Goal: Obtain resource: Download file/media

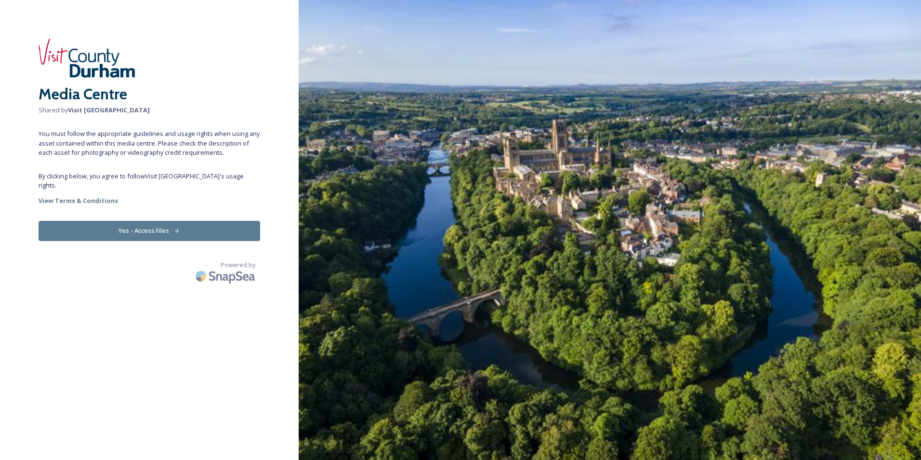
click at [202, 221] on button "Yes - Access Files" at bounding box center [150, 231] width 222 height 20
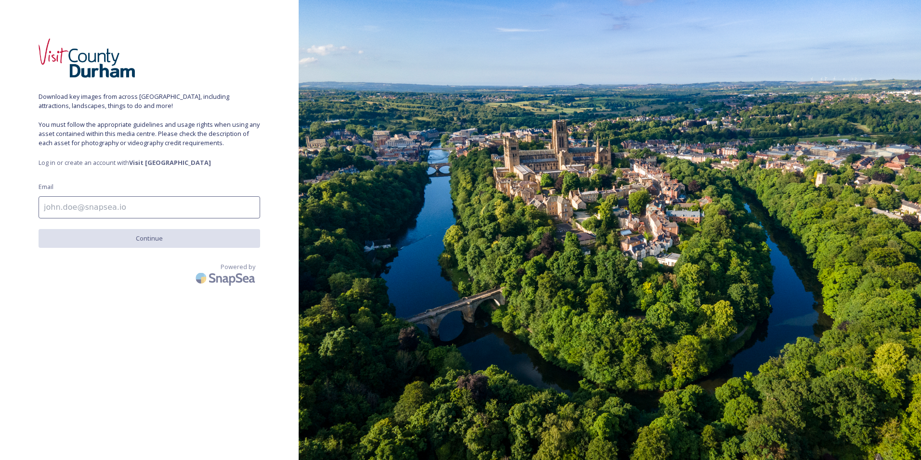
click at [188, 208] on input at bounding box center [150, 207] width 222 height 22
type input "[PERSON_NAME][EMAIL_ADDRESS][DOMAIN_NAME]"
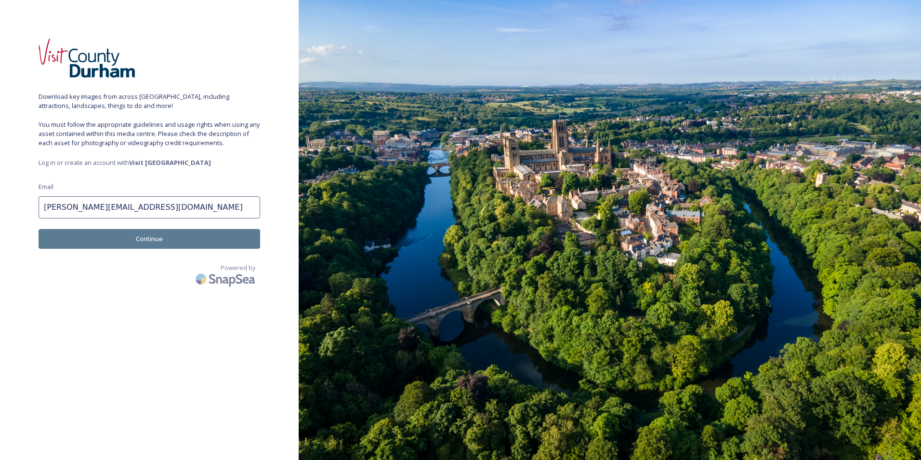
click at [109, 242] on button "Continue" at bounding box center [150, 239] width 222 height 20
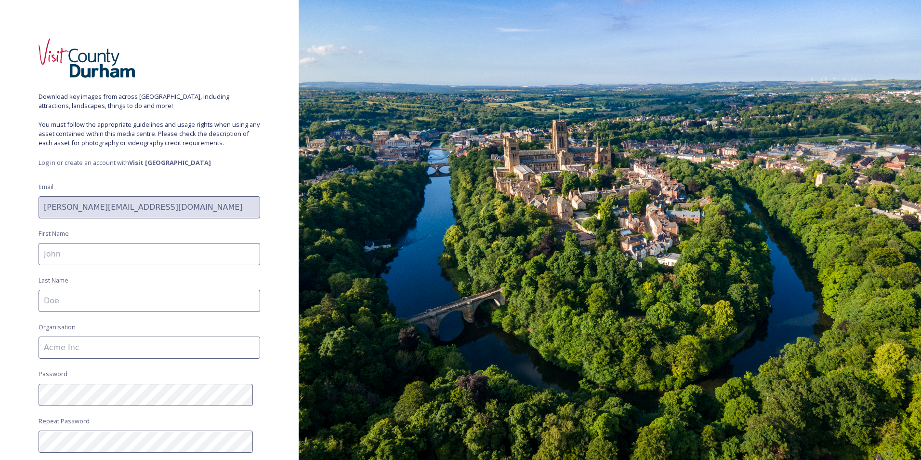
click at [97, 254] on input at bounding box center [150, 254] width 222 height 22
click at [279, 210] on div "Download key images from across [GEOGRAPHIC_DATA], including attractions, lands…" at bounding box center [149, 230] width 299 height 382
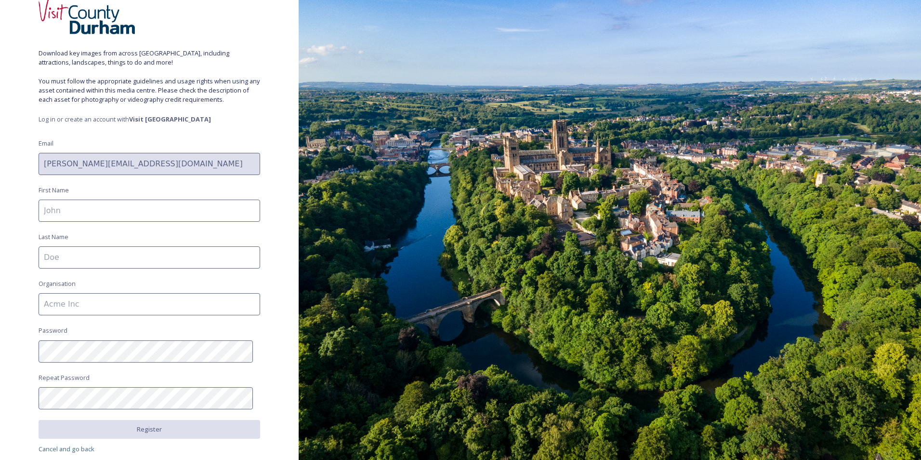
scroll to position [79, 0]
